Goal: Information Seeking & Learning: Learn about a topic

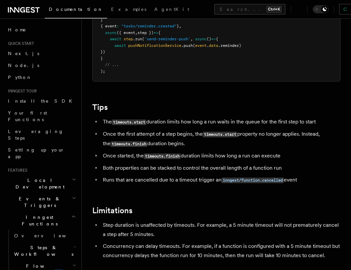
scroll to position [514, 0]
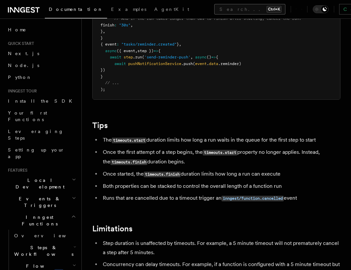
click at [214, 10] on button "Search... Ctrl+K" at bounding box center [249, 9] width 71 height 11
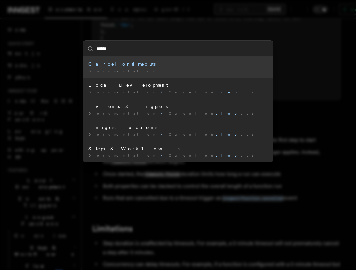
type input "*******"
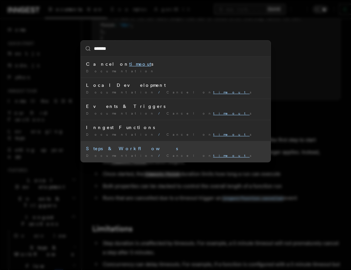
scroll to position [183, 0]
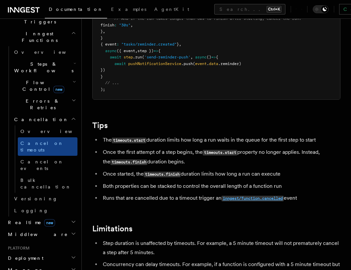
click at [255, 199] on code "inngest/function.cancelled" at bounding box center [253, 198] width 62 height 6
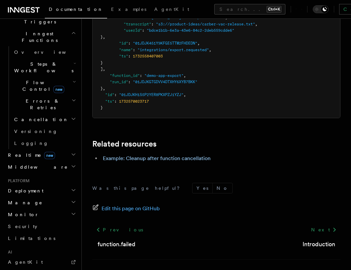
scroll to position [650, 0]
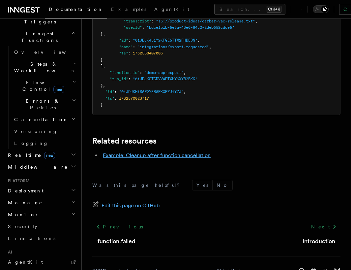
click at [198, 152] on link "Example: Cleanup after function cancellation" at bounding box center [157, 155] width 108 height 6
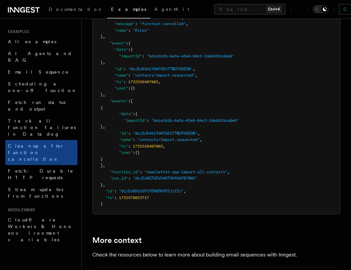
scroll to position [514, 0]
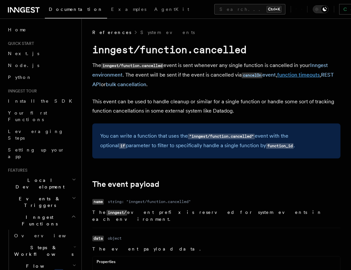
click at [303, 75] on link "function timeouts" at bounding box center [298, 75] width 43 height 6
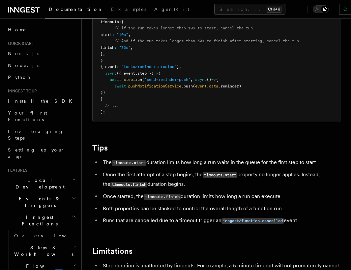
scroll to position [475, 0]
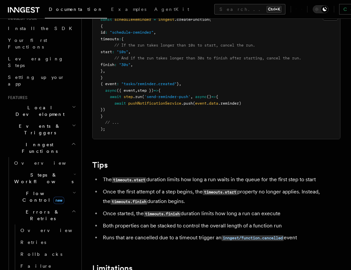
scroll to position [79, 0]
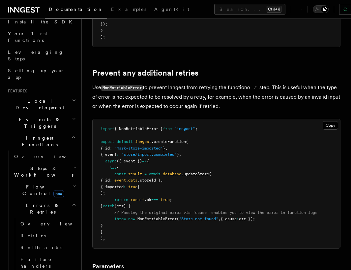
scroll to position [277, 0]
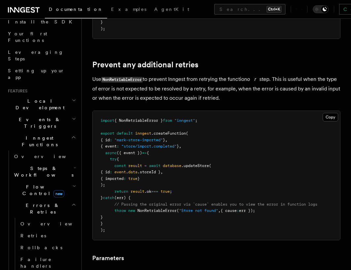
drag, startPoint x: 185, startPoint y: 87, endPoint x: 185, endPoint y: 79, distance: 7.3
click at [185, 86] on p "Use NonRetriableError to prevent Inngest from retrying the function or step. Th…" at bounding box center [216, 88] width 248 height 28
